Goal: Task Accomplishment & Management: Manage account settings

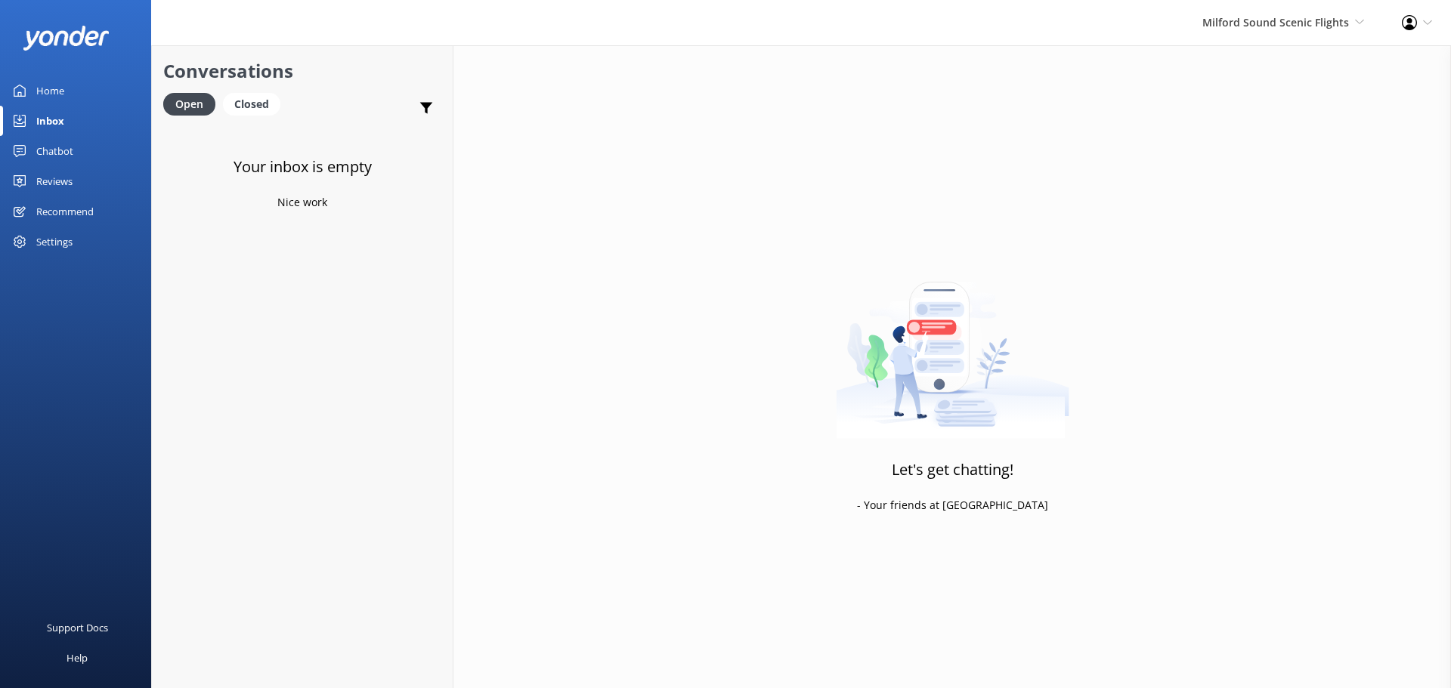
click at [280, 496] on div "Your inbox is empty Nice work" at bounding box center [302, 469] width 301 height 688
drag, startPoint x: 362, startPoint y: 377, endPoint x: 269, endPoint y: 32, distance: 357.5
click at [362, 375] on div "Your inbox is empty Nice work" at bounding box center [302, 469] width 301 height 688
click at [355, 240] on div "Your inbox is empty Nice work" at bounding box center [302, 469] width 301 height 688
click at [385, 462] on div "Your inbox is empty Nice work" at bounding box center [302, 469] width 301 height 688
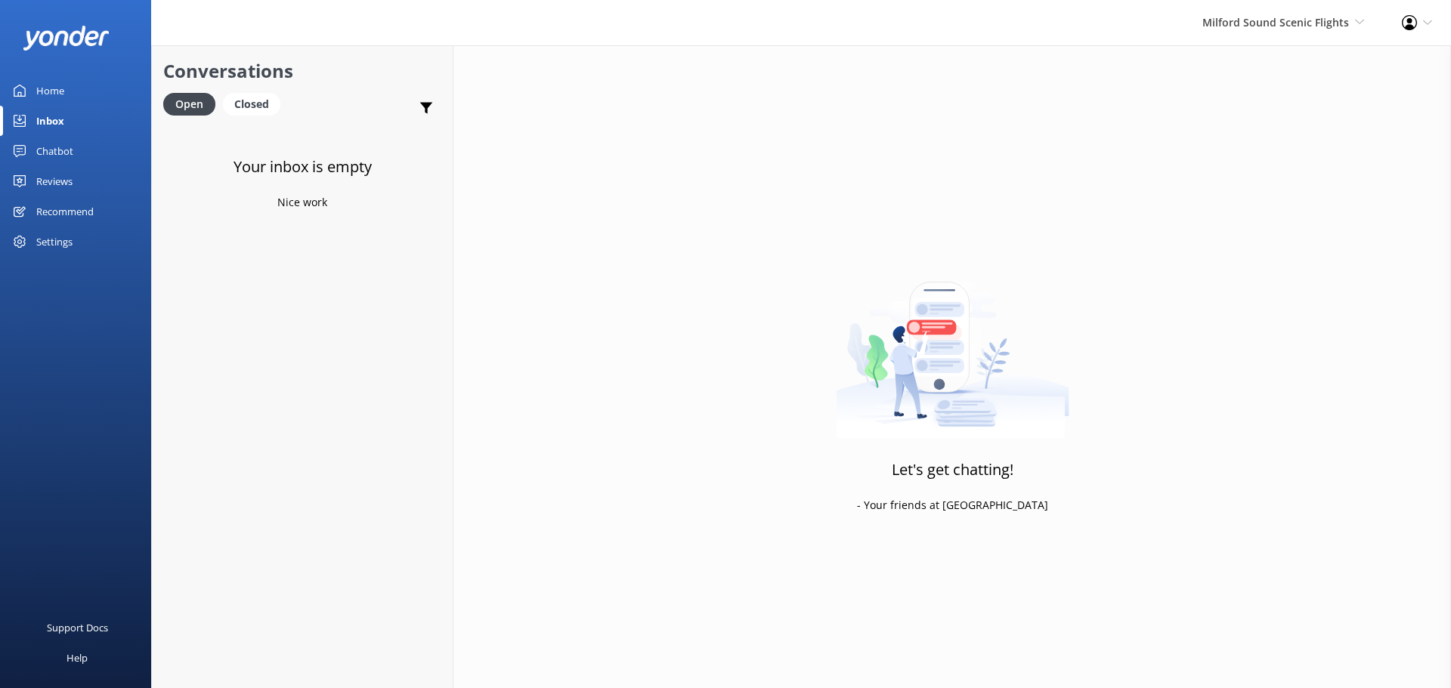
click at [1294, 446] on div "Let's get chatting! - Your friends at [GEOGRAPHIC_DATA]" at bounding box center [951, 389] width 997 height 688
click at [1333, 22] on span "Milford Sound Scenic Flights" at bounding box center [1275, 22] width 147 height 14
click at [1319, 74] on link "Milford Sound Scenic Flights" at bounding box center [1307, 65] width 151 height 36
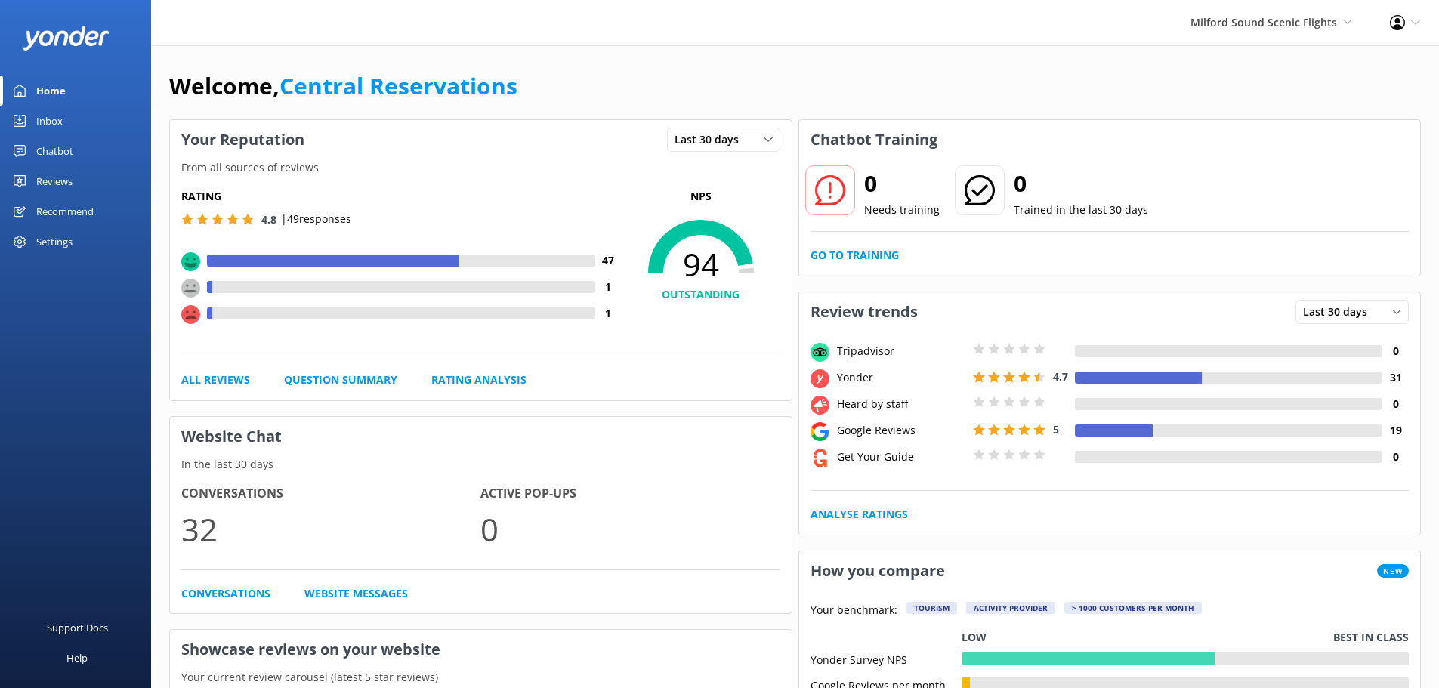
click at [60, 123] on div "Inbox" at bounding box center [49, 121] width 26 height 30
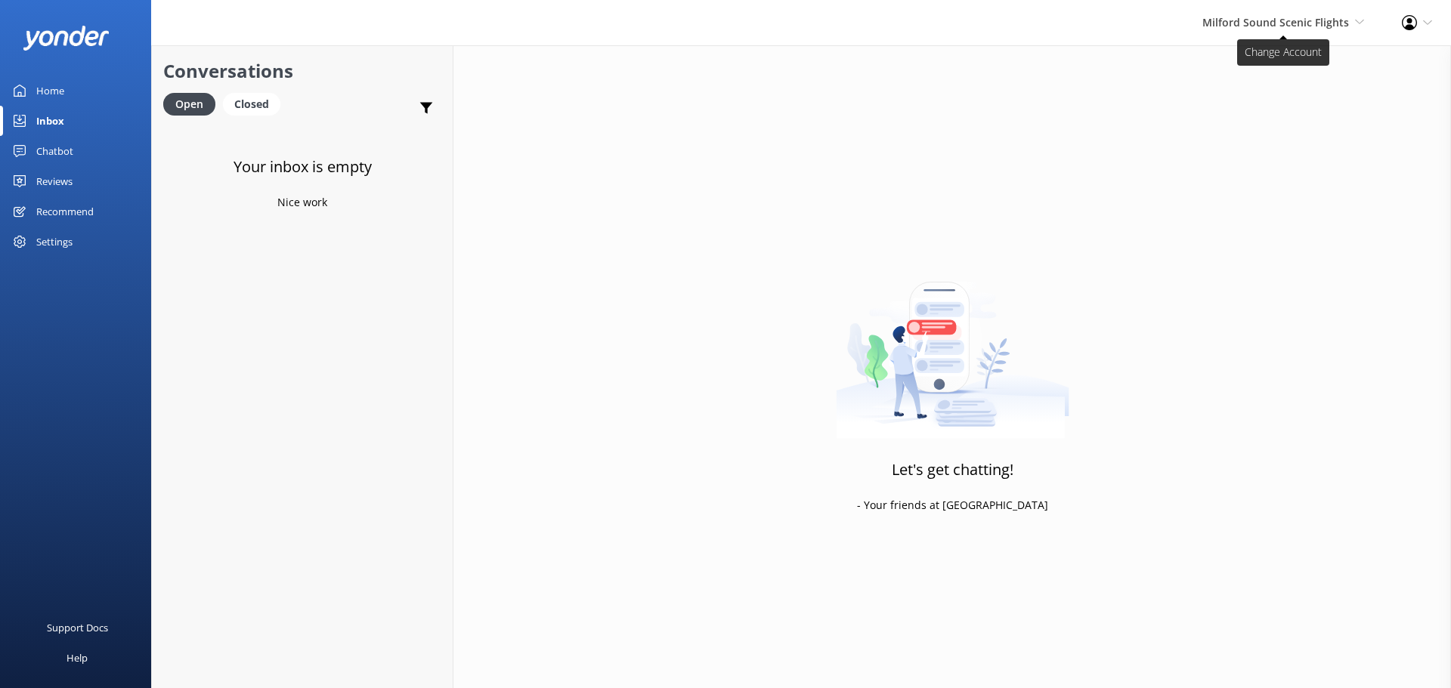
click at [1349, 26] on span "Milford Sound Scenic Flights Milford Sound Scenic Flights The Helicopter Line G…" at bounding box center [1283, 22] width 162 height 17
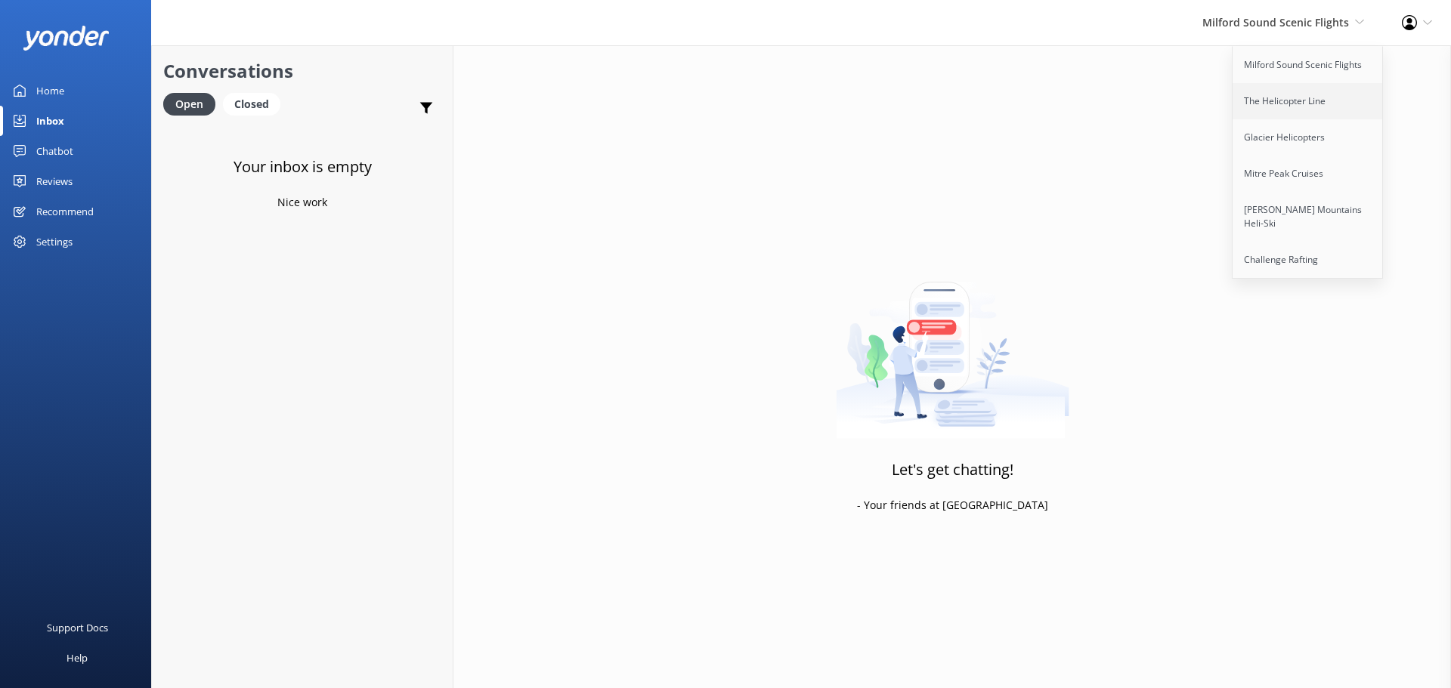
click at [1317, 110] on link "The Helicopter Line" at bounding box center [1307, 101] width 151 height 36
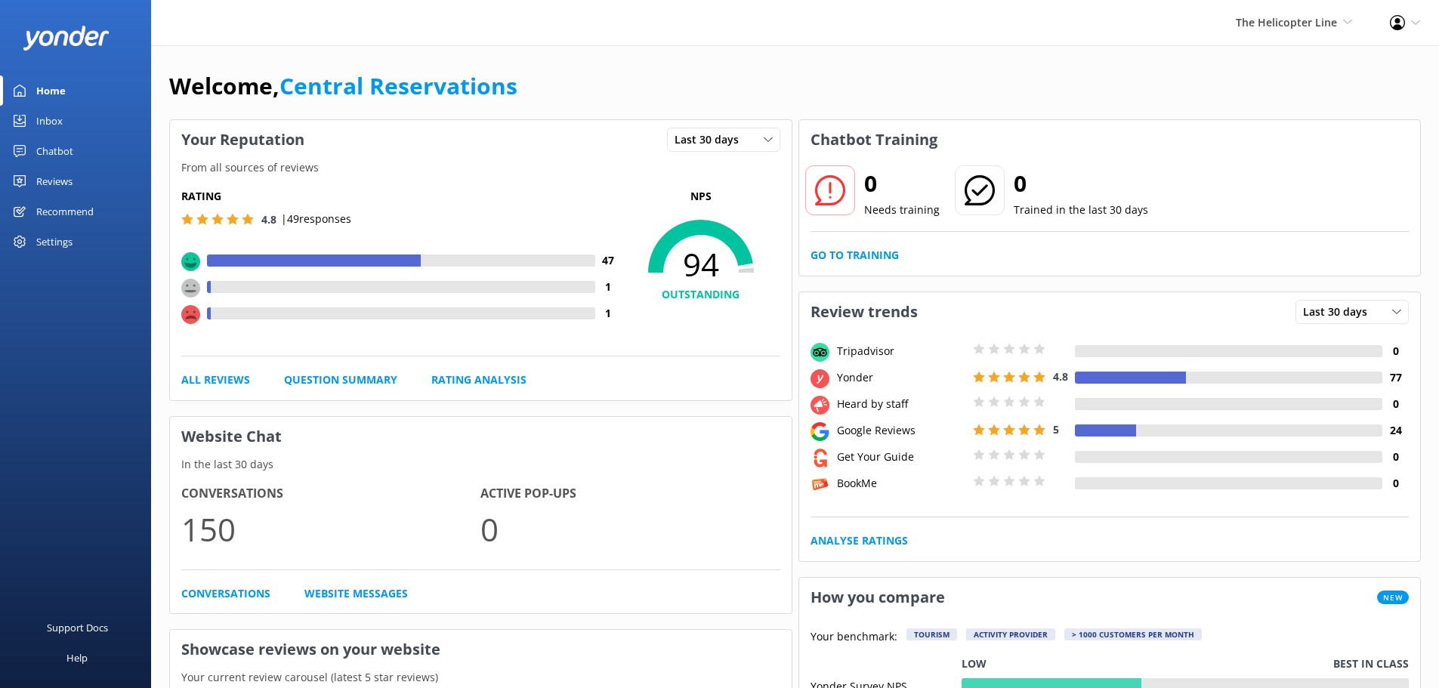
click at [42, 128] on div "Inbox" at bounding box center [49, 121] width 26 height 30
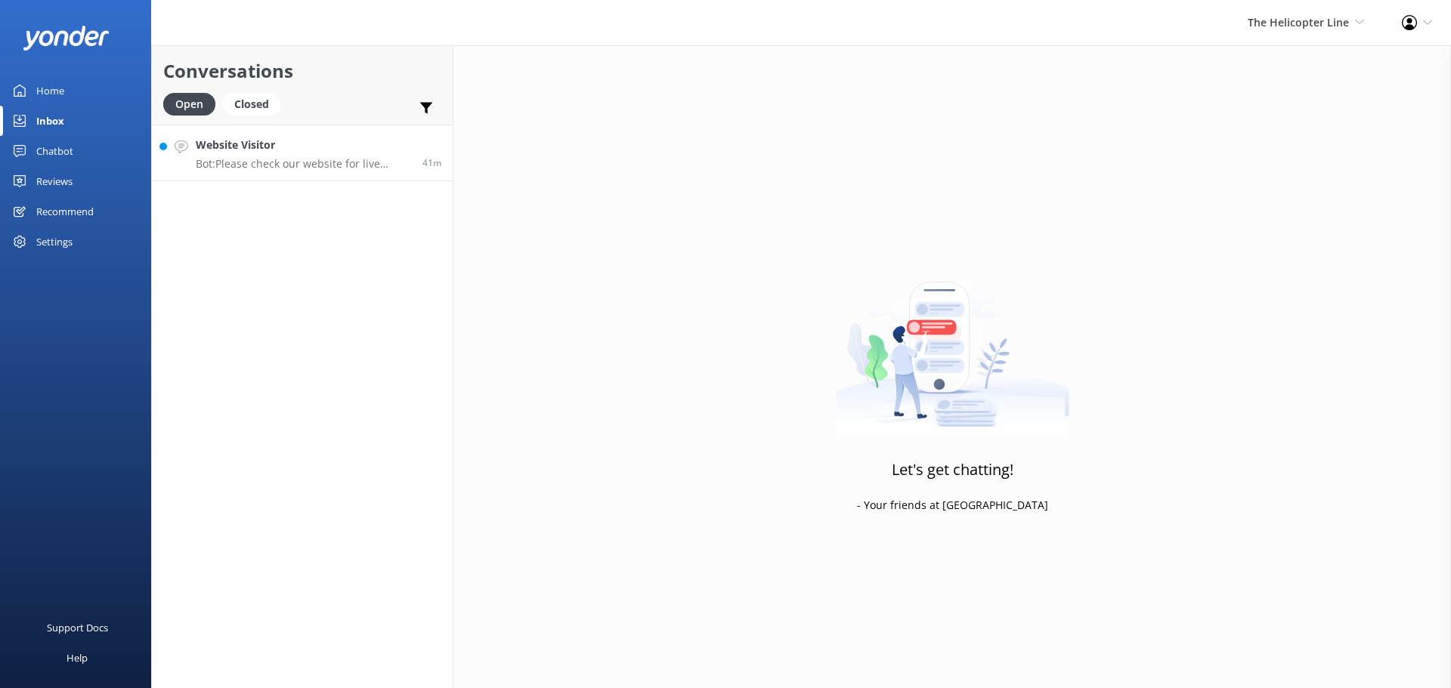
click at [303, 153] on h4 "Website Visitor" at bounding box center [303, 145] width 215 height 17
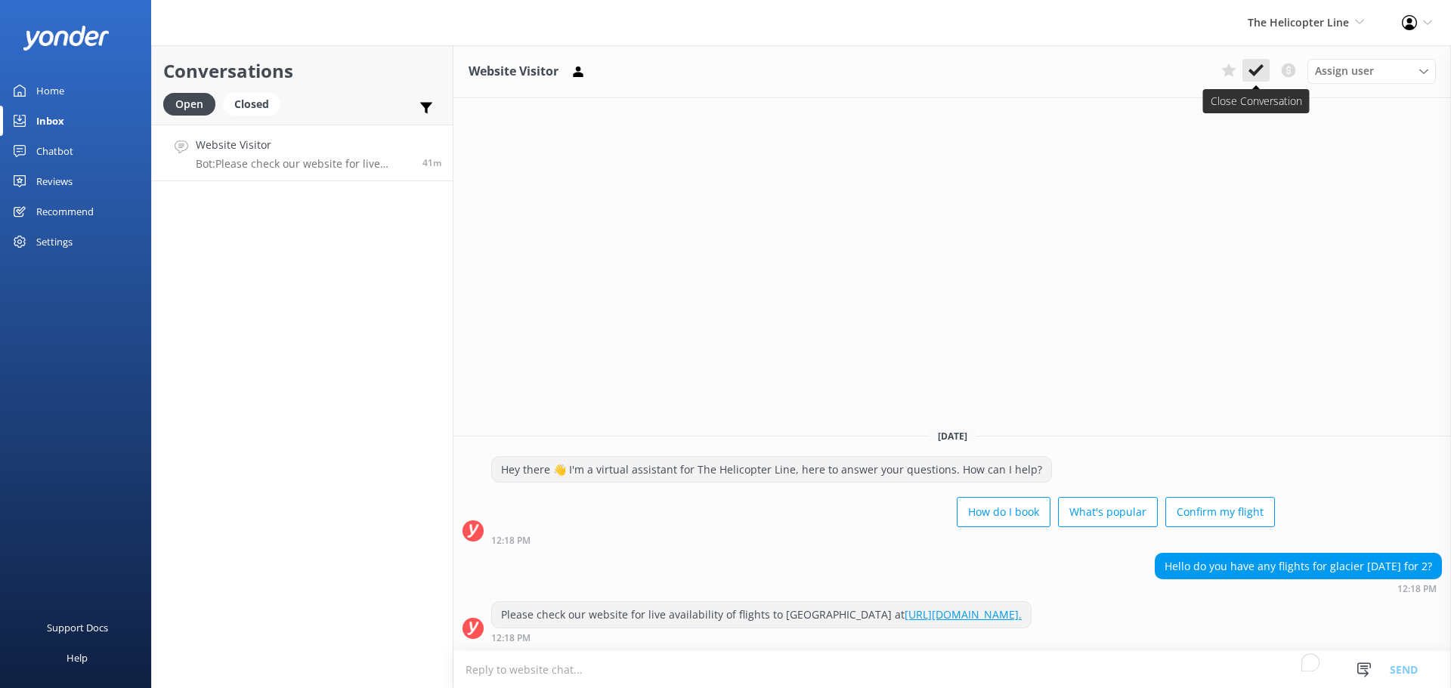
click at [1259, 81] on button at bounding box center [1255, 70] width 27 height 23
click at [1309, 26] on span "The Helicopter Line" at bounding box center [1297, 22] width 101 height 14
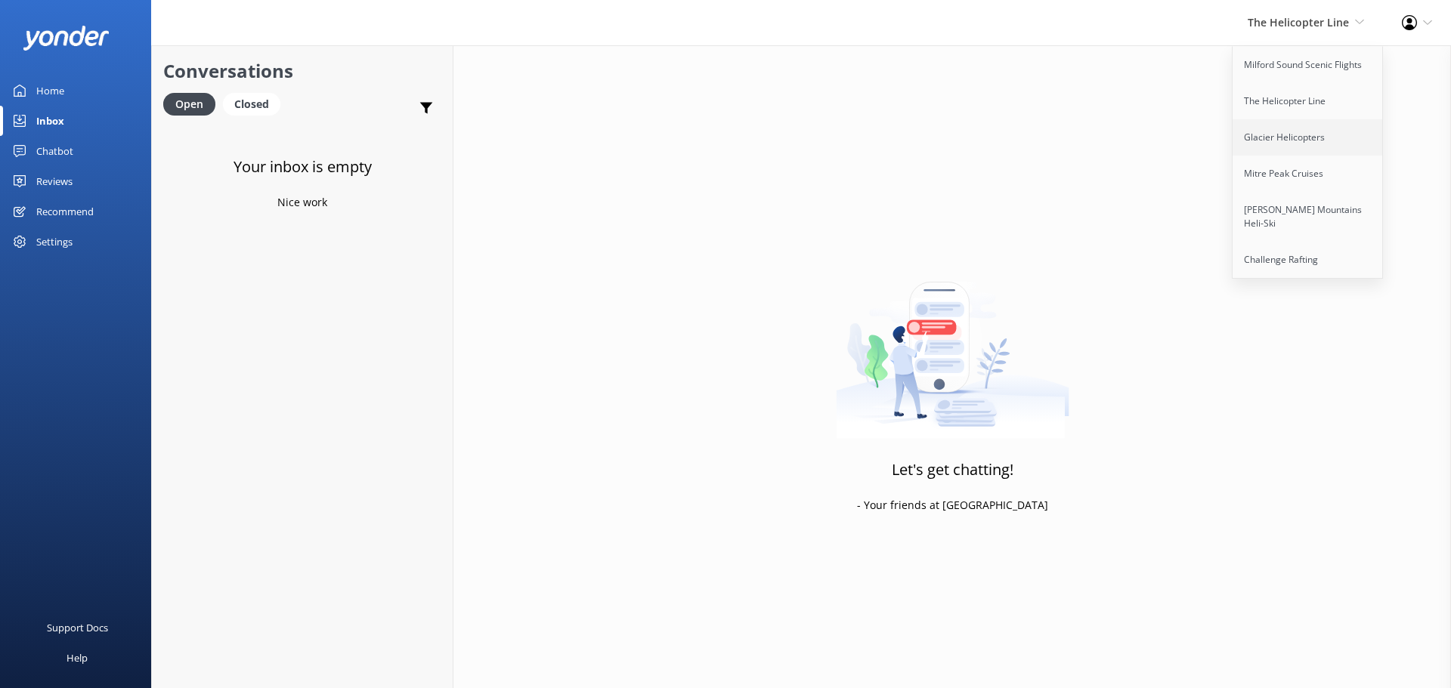
click at [1312, 139] on link "Glacier Helicopters" at bounding box center [1307, 137] width 151 height 36
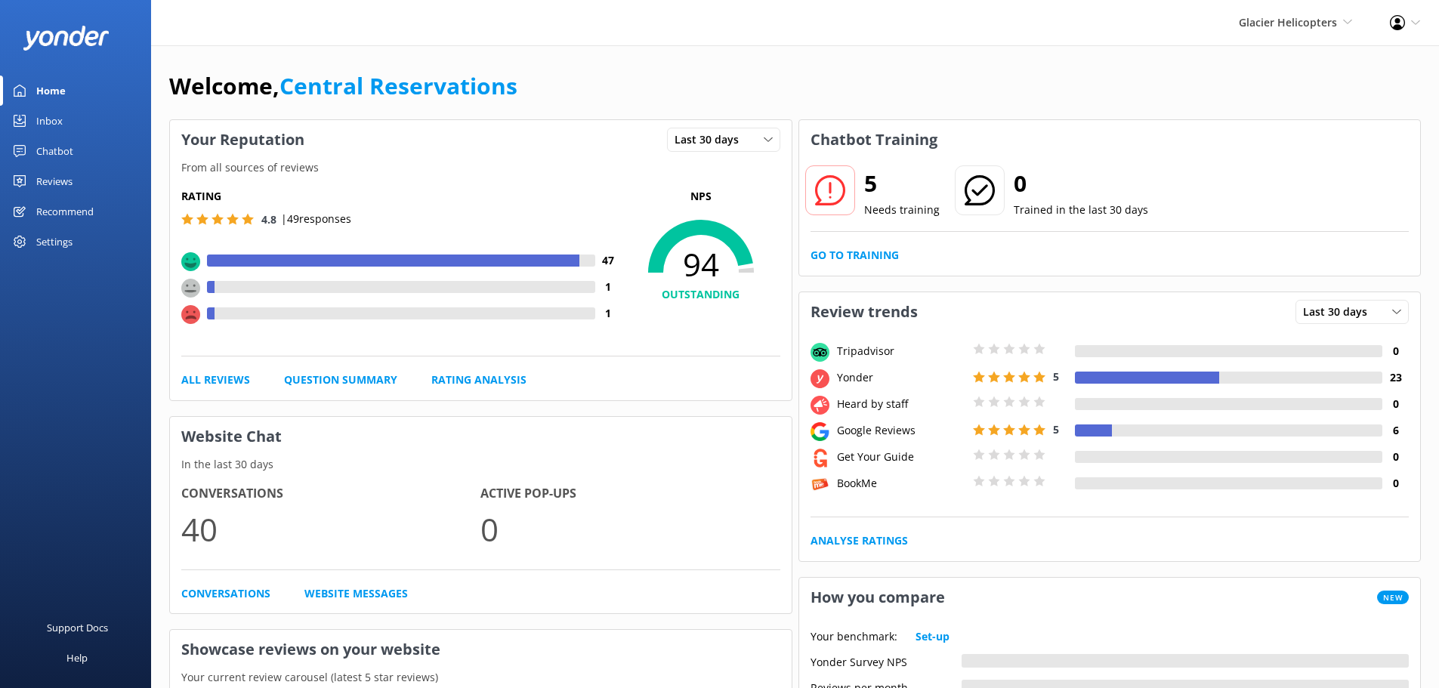
click at [57, 122] on div "Inbox" at bounding box center [49, 121] width 26 height 30
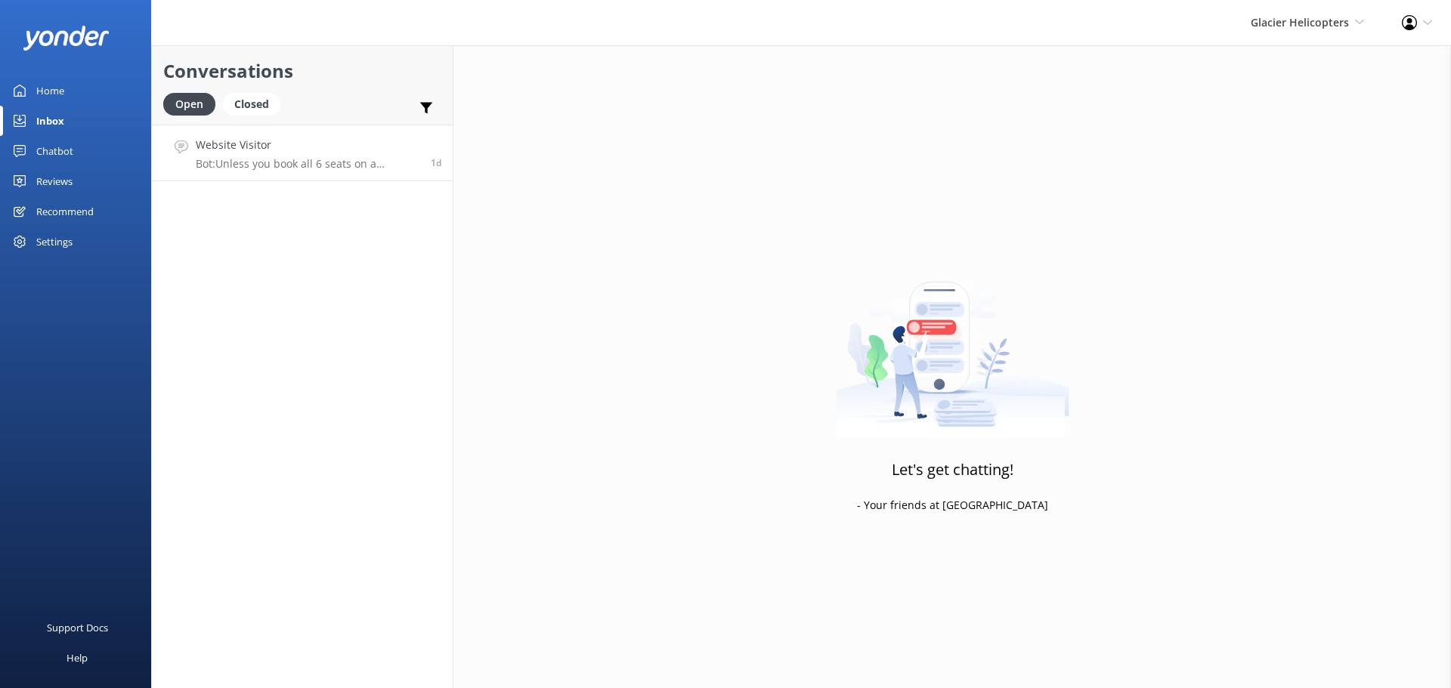
click at [323, 141] on h4 "Website Visitor" at bounding box center [308, 145] width 224 height 17
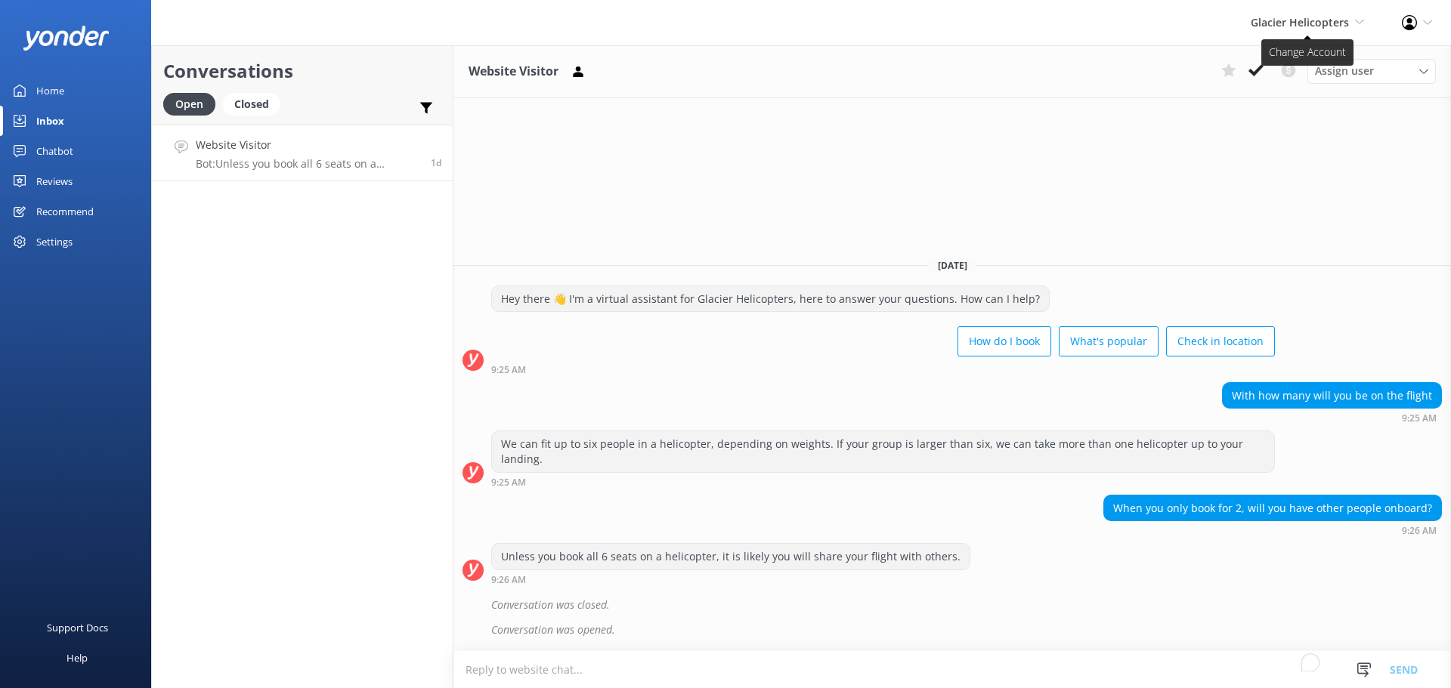
click at [1293, 17] on span "Glacier Helicopters" at bounding box center [1299, 22] width 98 height 14
click at [1117, 117] on div "Website Visitor Assign user Nicki Miller Jaimie Moscarello Sam Baker Central Re…" at bounding box center [951, 366] width 997 height 643
click at [1263, 71] on button at bounding box center [1255, 70] width 27 height 23
click at [1301, 21] on span "Glacier Helicopters" at bounding box center [1299, 22] width 98 height 14
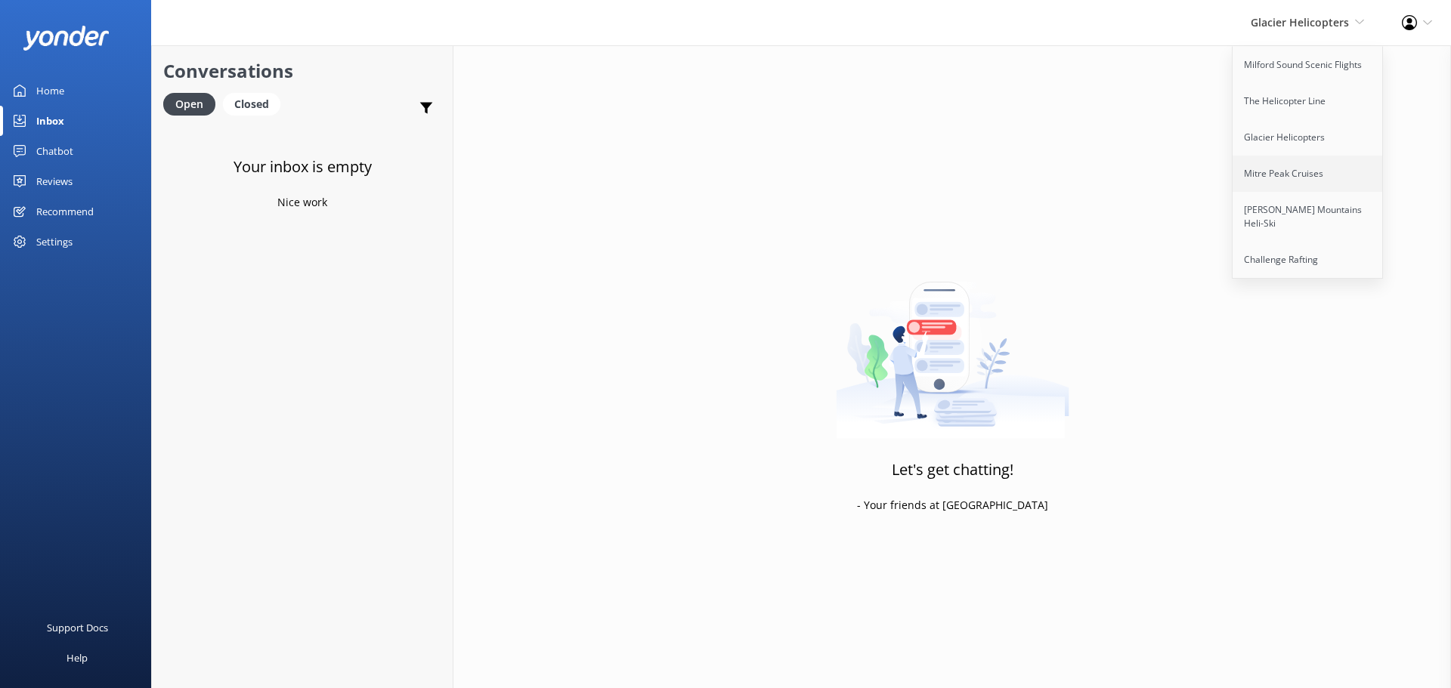
click at [1300, 166] on link "Mitre Peak Cruises" at bounding box center [1307, 174] width 151 height 36
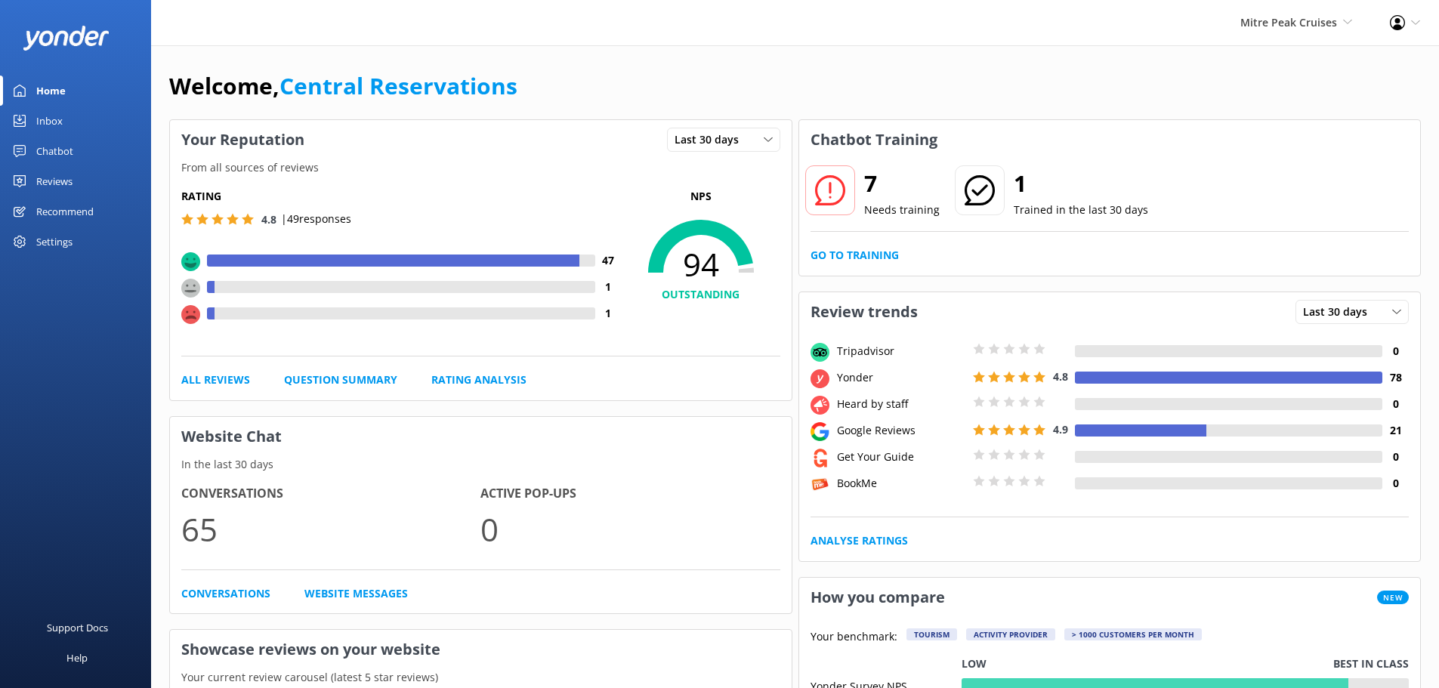
click at [88, 125] on link "Inbox" at bounding box center [75, 121] width 151 height 30
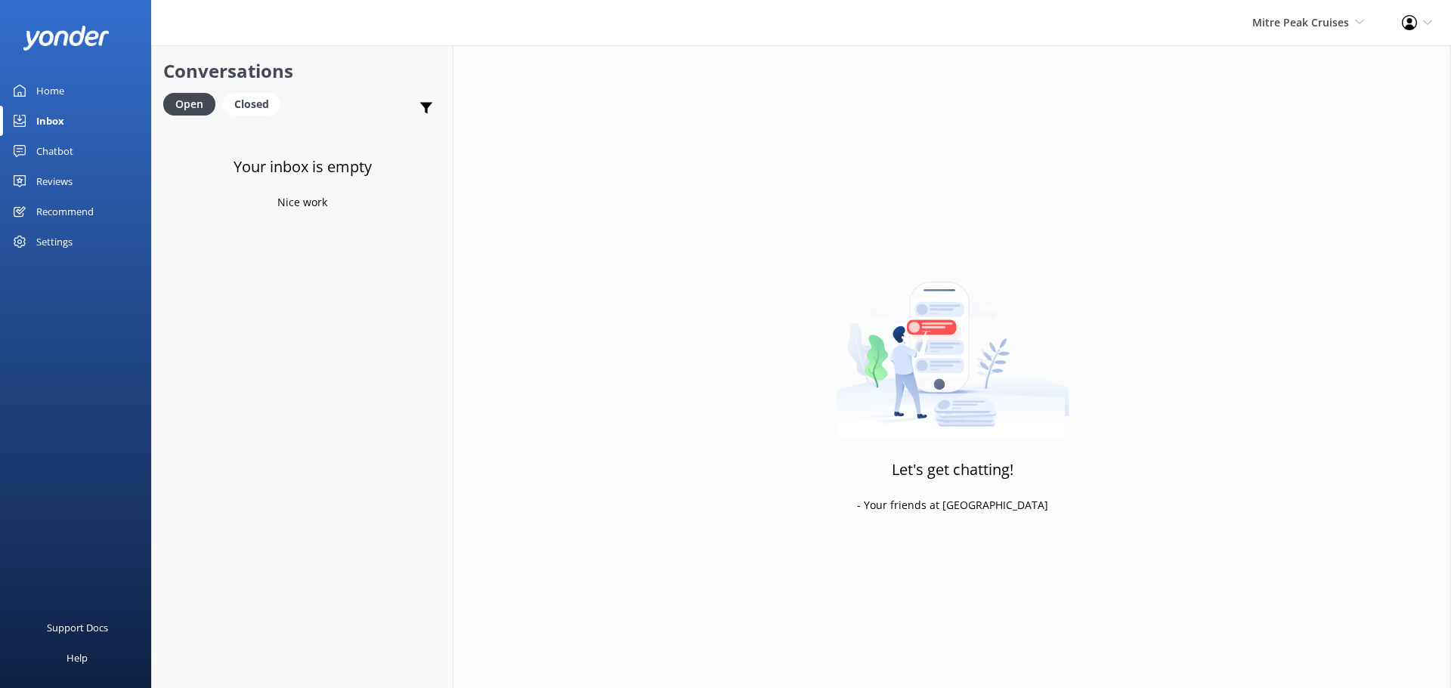
click at [1267, 13] on div "Mitre Peak Cruises Milford Sound Scenic Flights The Helicopter Line Glacier Hel…" at bounding box center [1308, 22] width 150 height 45
click at [1269, 209] on link "[PERSON_NAME] Mountains Heli-Ski" at bounding box center [1307, 217] width 151 height 50
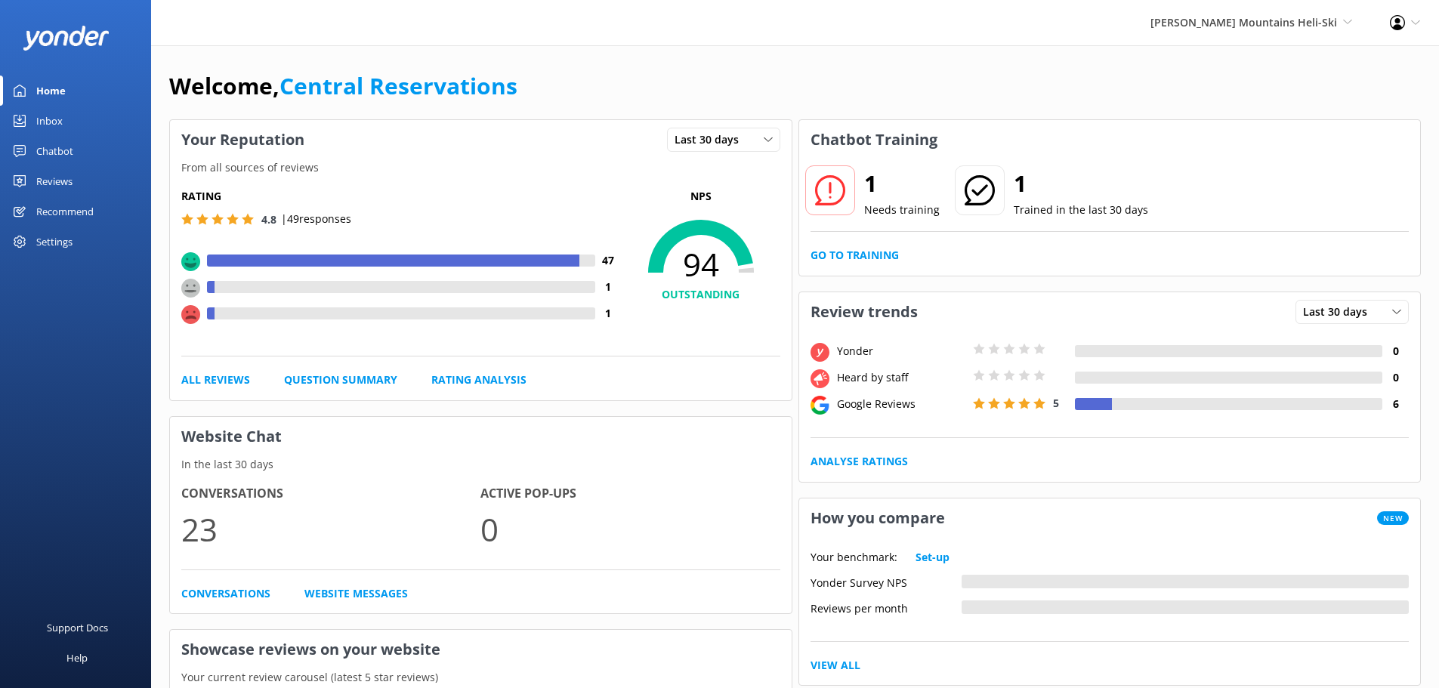
click at [70, 116] on link "Inbox" at bounding box center [75, 121] width 151 height 30
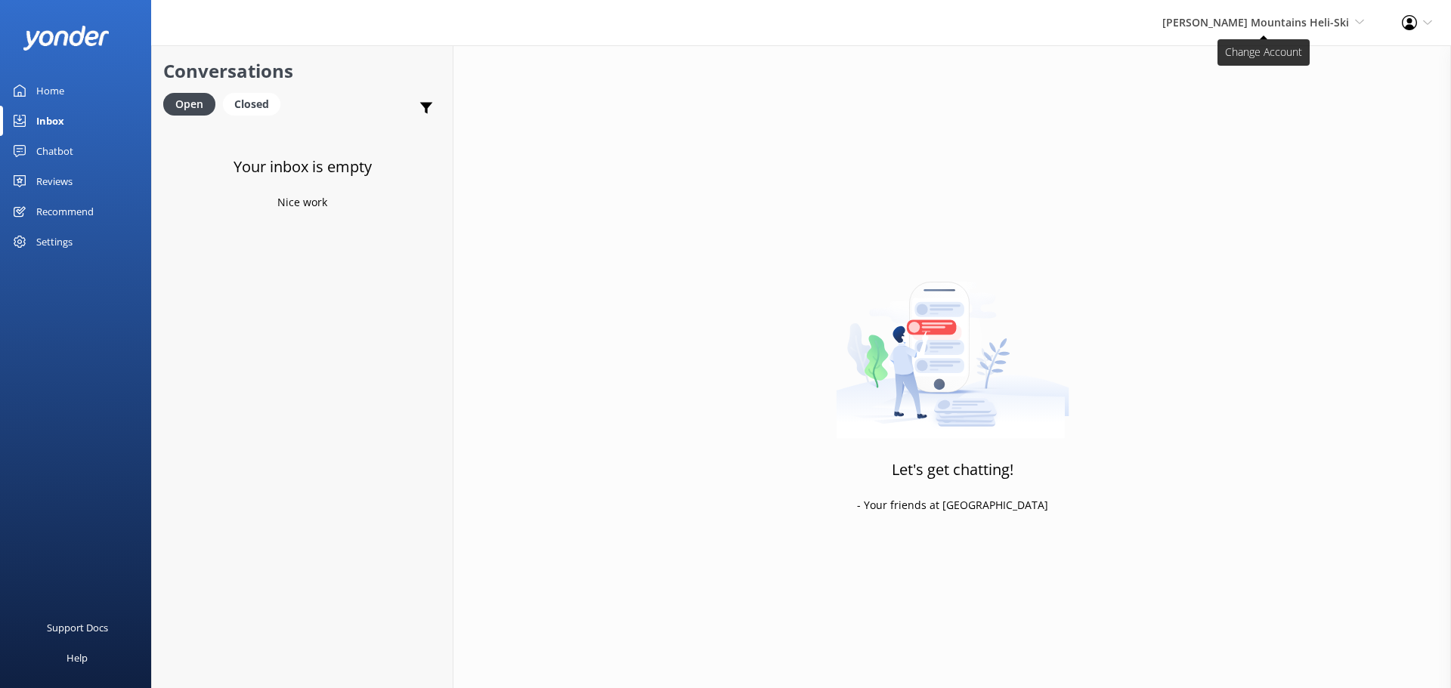
click at [1223, 15] on span "[PERSON_NAME] Mountains Heli-Ski" at bounding box center [1255, 22] width 187 height 14
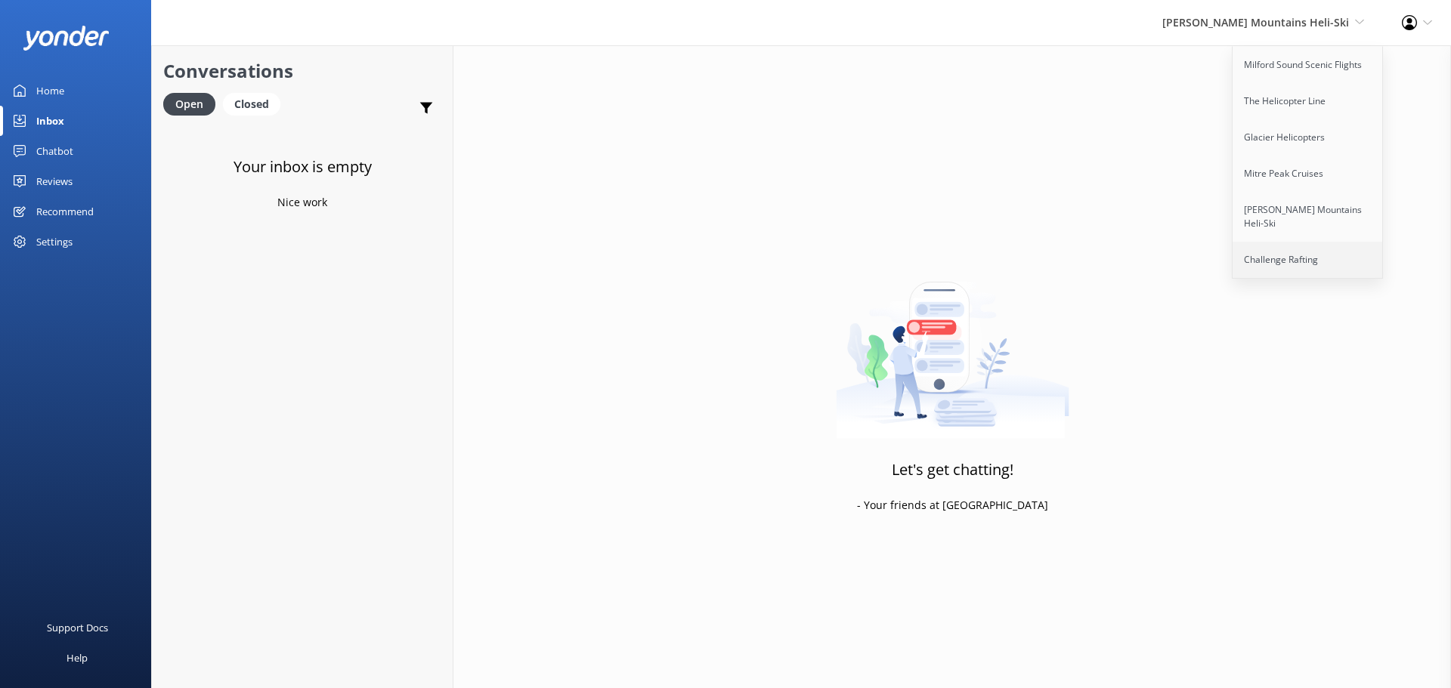
click at [1277, 250] on link "Challenge Rafting" at bounding box center [1307, 260] width 151 height 36
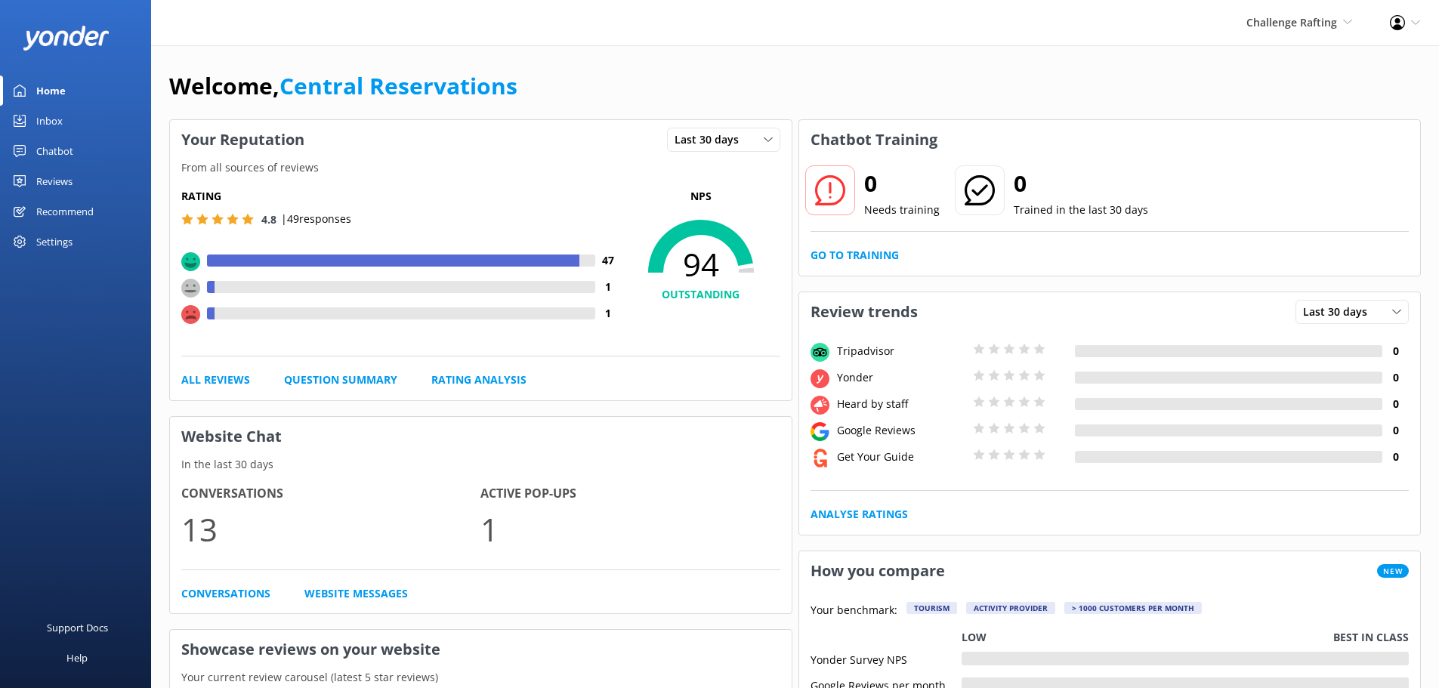
click at [60, 118] on div "Inbox" at bounding box center [49, 121] width 26 height 30
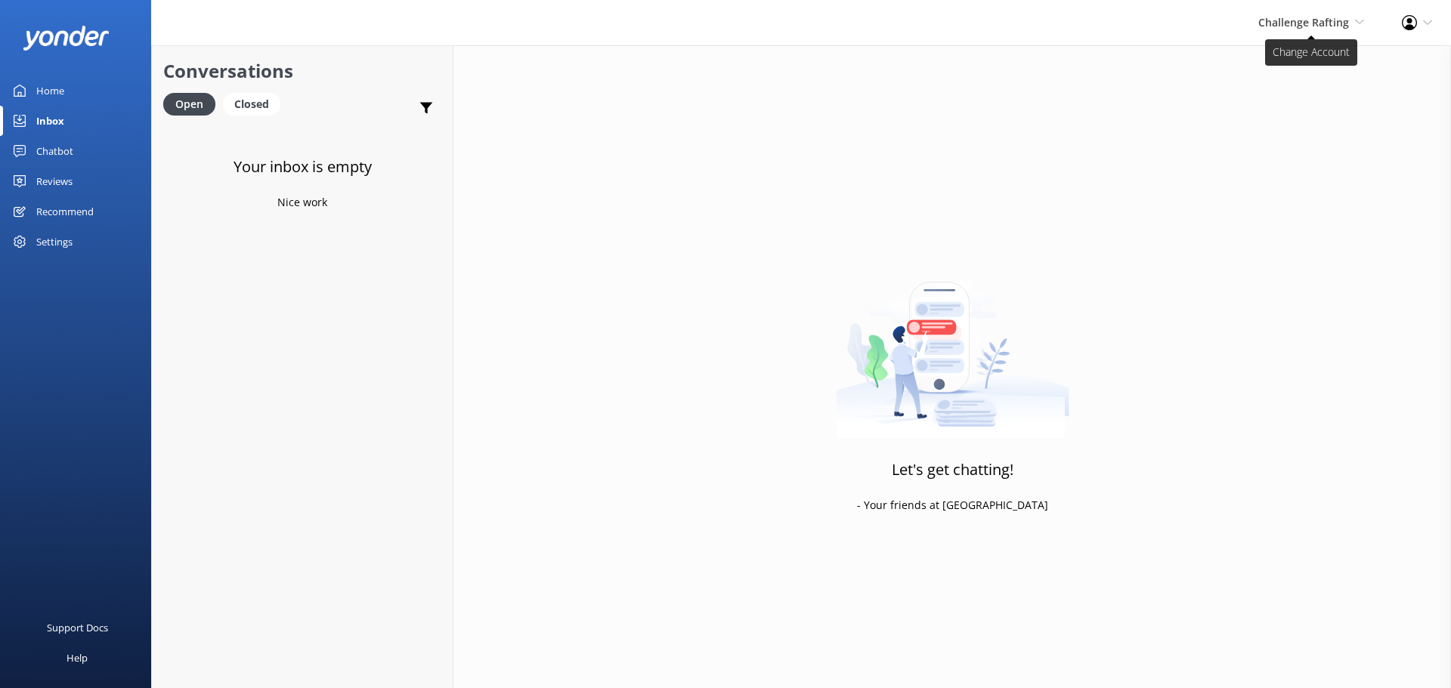
click at [1318, 23] on span "Challenge Rafting" at bounding box center [1303, 22] width 91 height 14
drag, startPoint x: 353, startPoint y: 298, endPoint x: 360, endPoint y: 128, distance: 170.1
click at [353, 298] on div "Your inbox is empty Nice work" at bounding box center [302, 469] width 301 height 688
click at [1163, 395] on div "Let's get chatting! - Your friends at [GEOGRAPHIC_DATA]" at bounding box center [951, 389] width 997 height 688
